Goal: Task Accomplishment & Management: Use online tool/utility

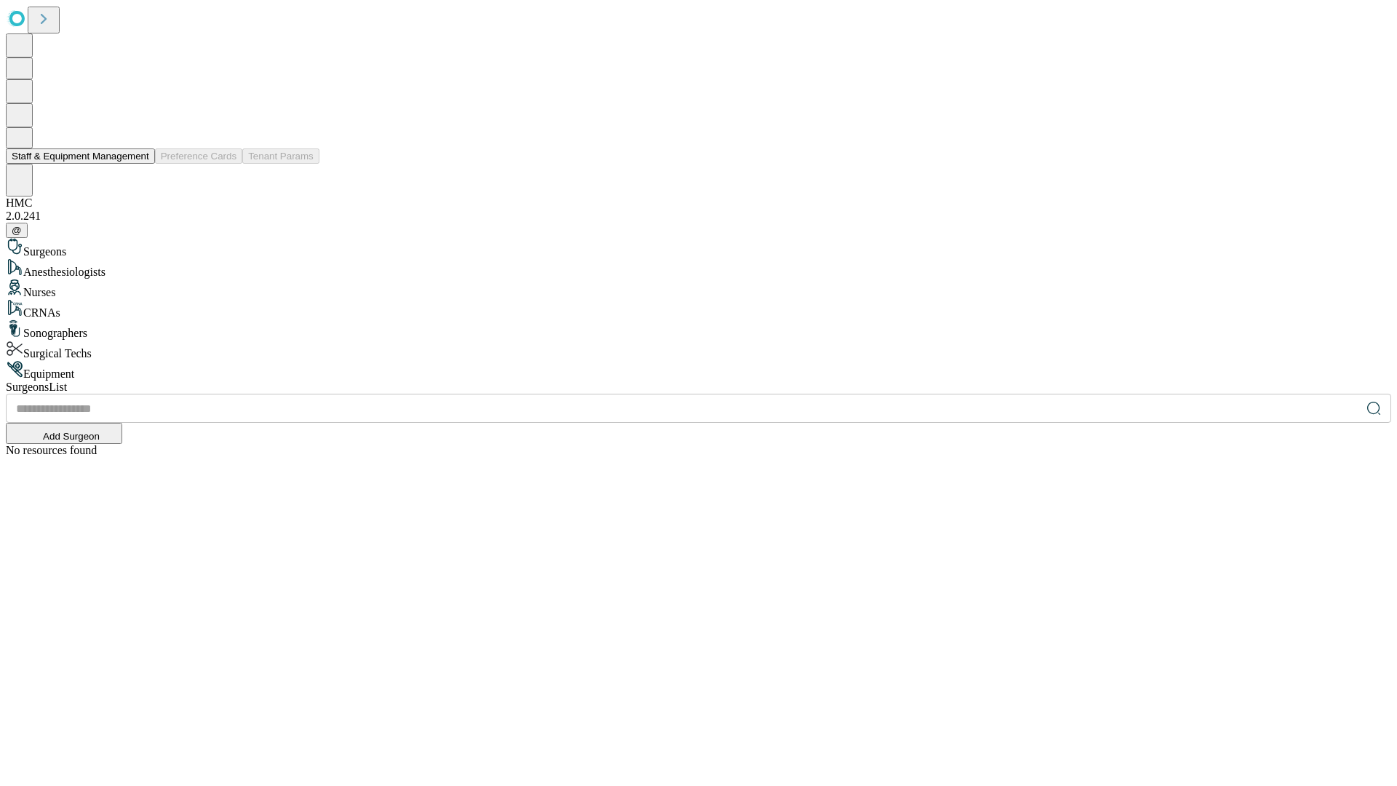
click at [139, 164] on button "Staff & Equipment Management" at bounding box center [80, 155] width 149 height 15
